Goal: Contribute content: Contribute content

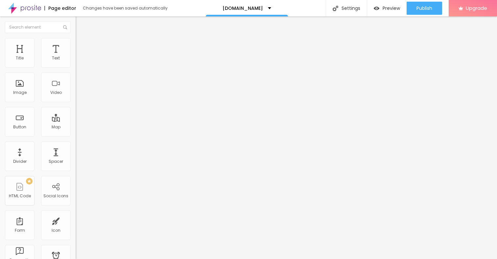
click at [76, 56] on span "Add image" at bounding box center [89, 54] width 27 height 6
click at [76, 38] on img at bounding box center [79, 41] width 6 height 6
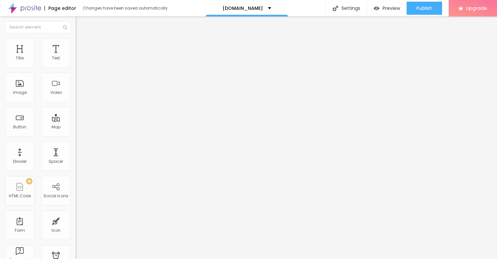
type input "95"
type input "90"
type input "85"
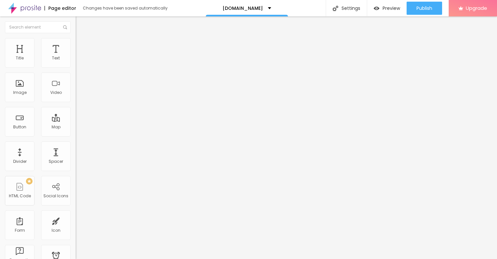
type input "85"
type input "75"
type input "70"
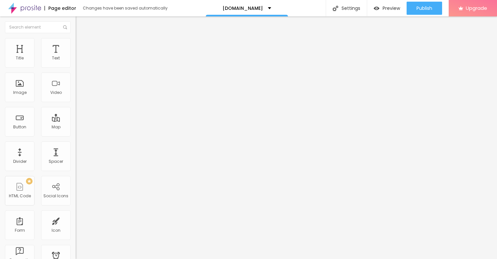
type input "50"
type input "45"
type input "40"
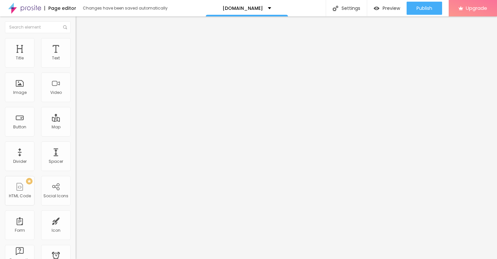
type input "40"
type input "35"
type input "30"
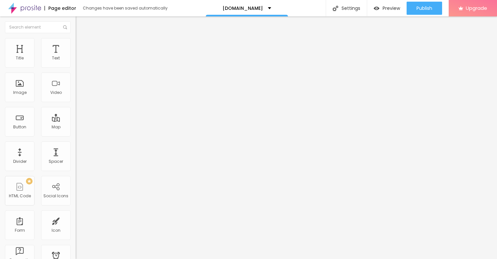
type input "25"
type input "20"
type input "15"
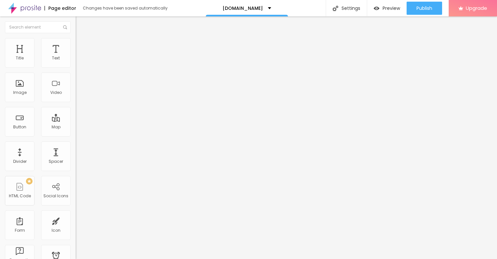
type input "15"
type input "10"
drag, startPoint x: 68, startPoint y: 71, endPoint x: 1, endPoint y: 69, distance: 67.4
type input "10"
click at [76, 67] on input "range" at bounding box center [97, 64] width 42 height 5
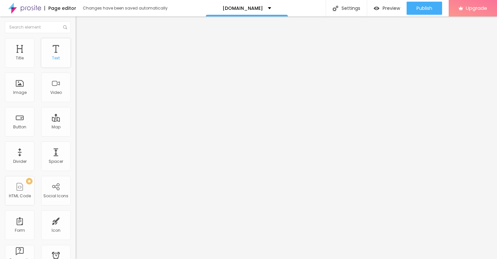
click at [56, 52] on div "Text" at bounding box center [56, 53] width 30 height 30
click at [78, 61] on icon "button" at bounding box center [80, 59] width 4 height 4
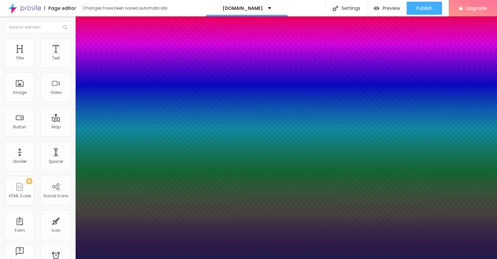
type input "1"
type input "17"
type input "1"
type input "18"
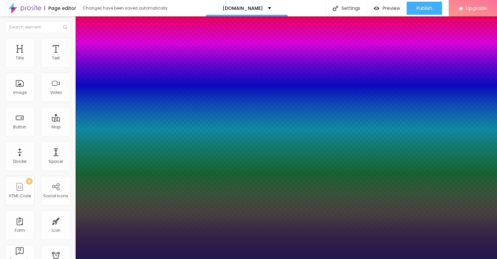
type input "18"
type input "1"
type input "19"
type input "1"
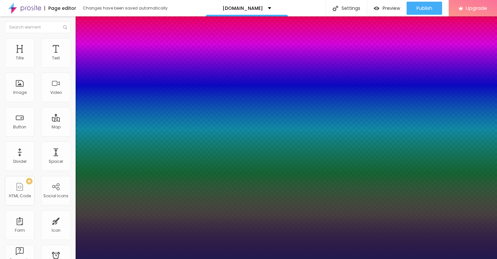
type input "20"
type input "1"
type input "21"
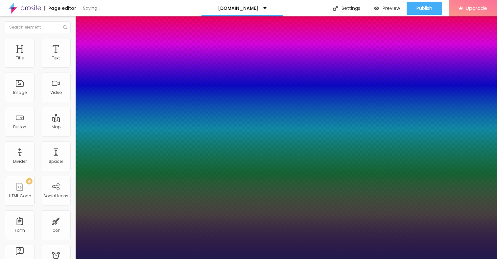
type input "1"
type input "22"
type input "1"
type input "23"
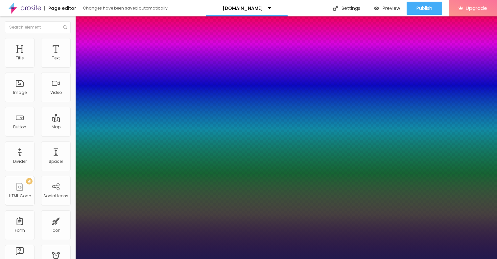
type input "23"
type input "1"
type input "24"
type input "1"
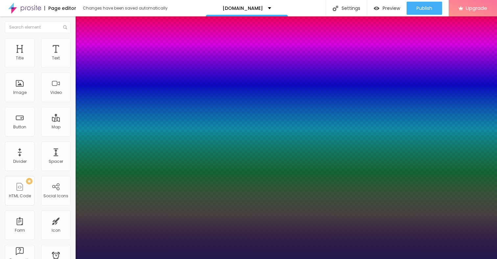
type input "25"
type input "1"
drag, startPoint x: 89, startPoint y: 110, endPoint x: 93, endPoint y: 111, distance: 4.0
type input "25"
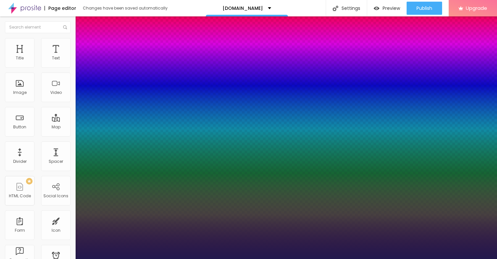
type input "1"
click at [212, 259] on div at bounding box center [248, 259] width 497 height 0
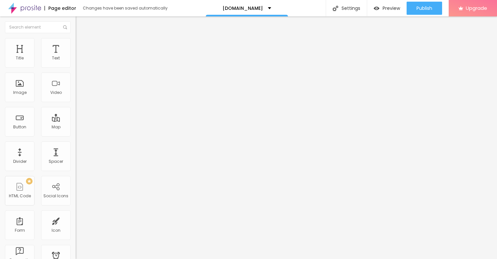
click at [79, 60] on icon "button" at bounding box center [80, 59] width 3 height 3
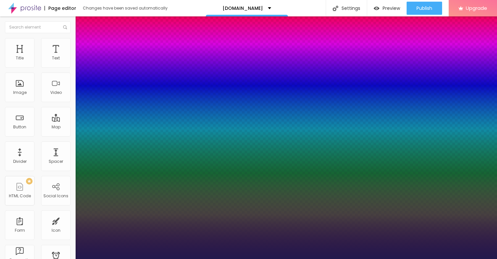
type input "1"
click at [373, 259] on div at bounding box center [248, 259] width 497 height 0
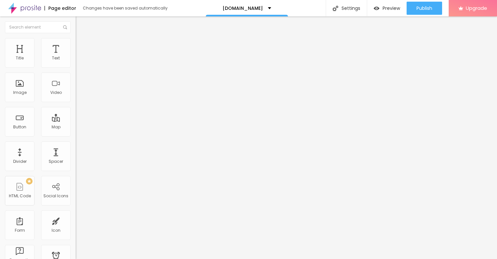
drag, startPoint x: 32, startPoint y: 73, endPoint x: 0, endPoint y: 73, distance: 31.9
click at [76, 73] on div "Text Click me Align Size Default Small Default Big Link URL https:// Open in ne…" at bounding box center [114, 99] width 76 height 96
paste input "→ VIEW DOCUMENT HERE"
type input "→ VIEW DOCUMENT HERE"
drag, startPoint x: 32, startPoint y: 136, endPoint x: 1, endPoint y: 136, distance: 31.2
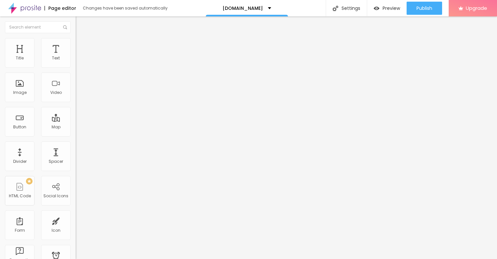
click at [76, 136] on div "Text → VIEW DOCUMENT HERE Align Size Default Small Default Big Link URL https:/…" at bounding box center [114, 99] width 76 height 96
paste input "[URL][DOMAIN_NAME]"
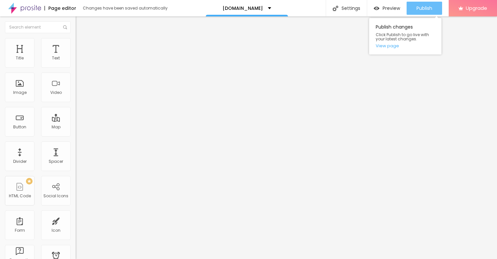
type input "[URL][DOMAIN_NAME]"
click at [425, 9] on span "Publish" at bounding box center [424, 8] width 16 height 5
click at [417, 9] on span "Publish" at bounding box center [424, 8] width 16 height 5
click at [425, 9] on span "Publish" at bounding box center [424, 8] width 16 height 5
